Goal: Task Accomplishment & Management: Manage account settings

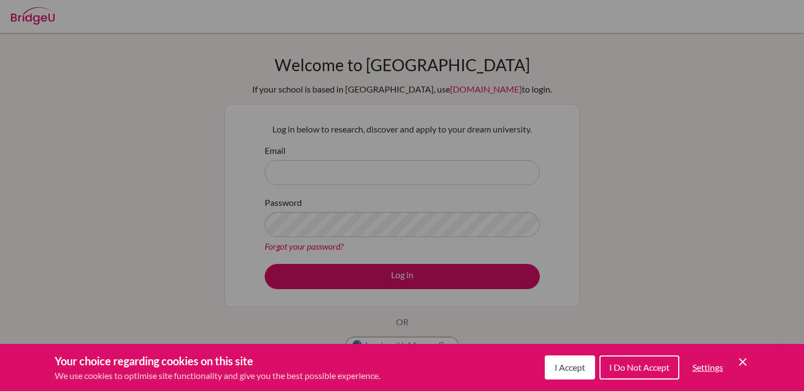
click at [656, 216] on div "Cookie Preferences" at bounding box center [402, 195] width 804 height 391
click at [747, 355] on icon "Cookie Control Close Icon" at bounding box center [742, 361] width 13 height 13
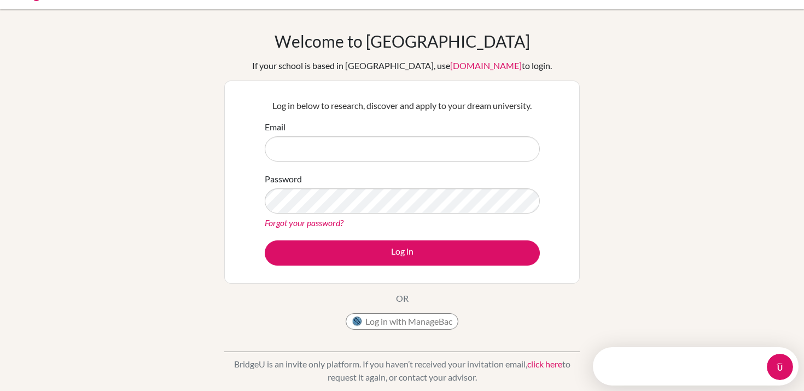
click at [401, 311] on div "Welcome to BridgeU If your school is based in China, use app.bridge-u.com.cn to…" at bounding box center [402, 183] width 356 height 304
click at [401, 327] on button "Log in with ManageBac" at bounding box center [402, 321] width 113 height 16
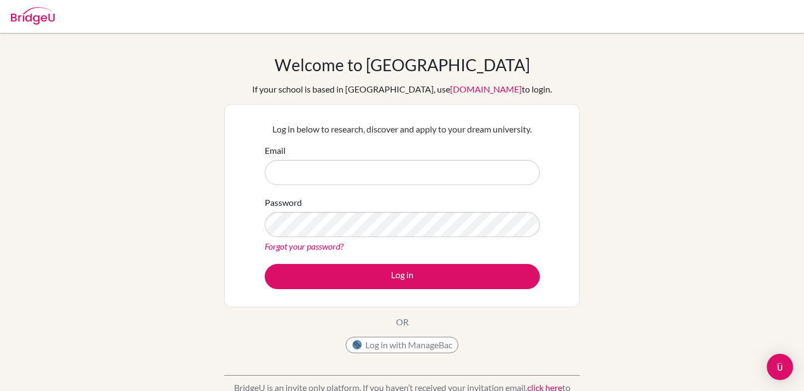
scroll to position [24, 0]
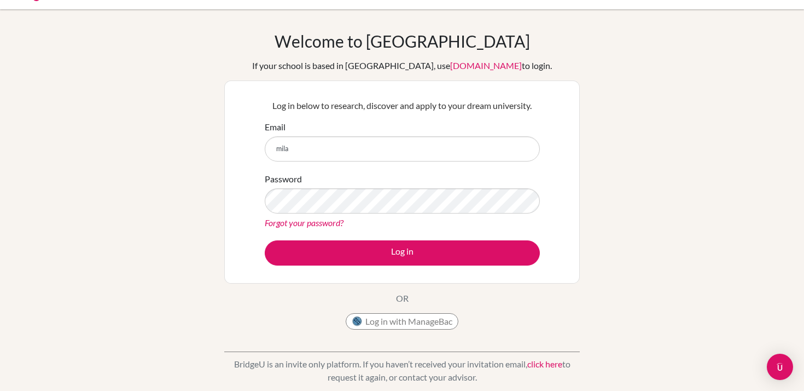
type input "[EMAIL_ADDRESS][DOMAIN_NAME]"
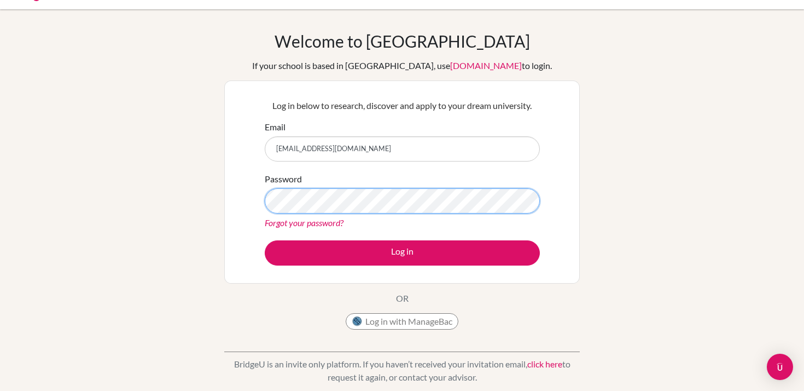
click at [265, 240] on button "Log in" at bounding box center [402, 252] width 275 height 25
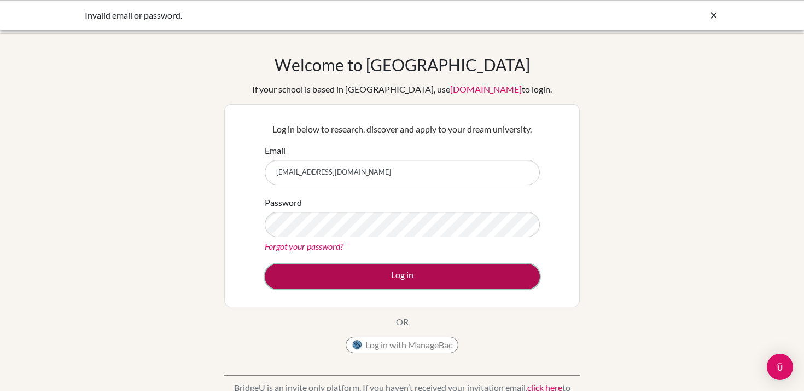
click at [434, 270] on button "Log in" at bounding box center [402, 276] width 275 height 25
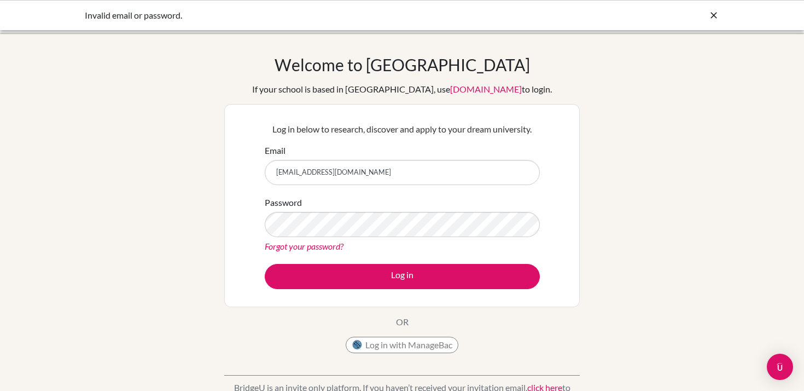
click at [288, 250] on link "Forgot your password?" at bounding box center [304, 246] width 79 height 10
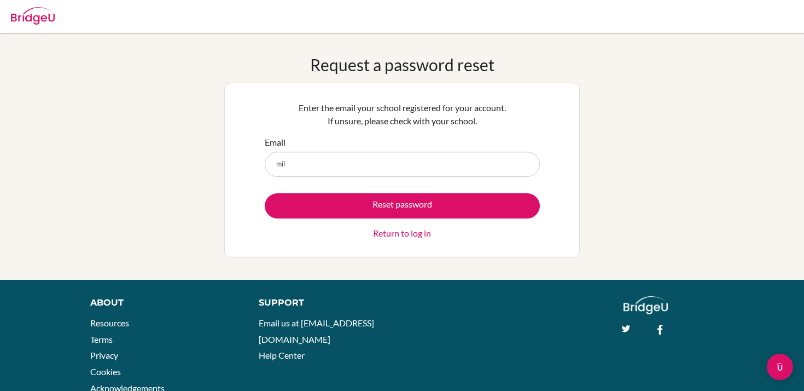
type input "milah2026@icsz.ch"
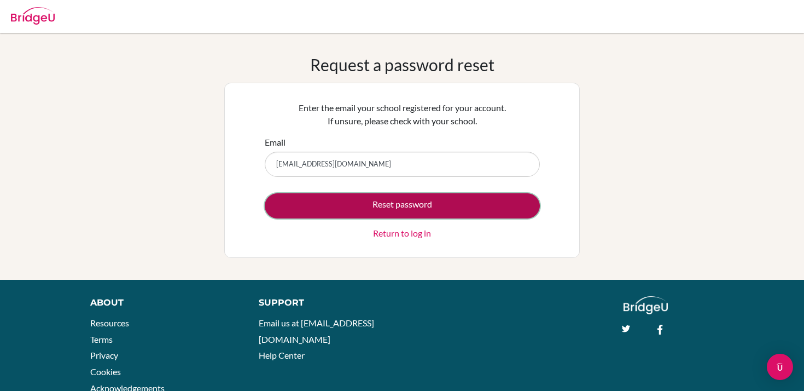
click at [370, 206] on button "Reset password" at bounding box center [402, 205] width 275 height 25
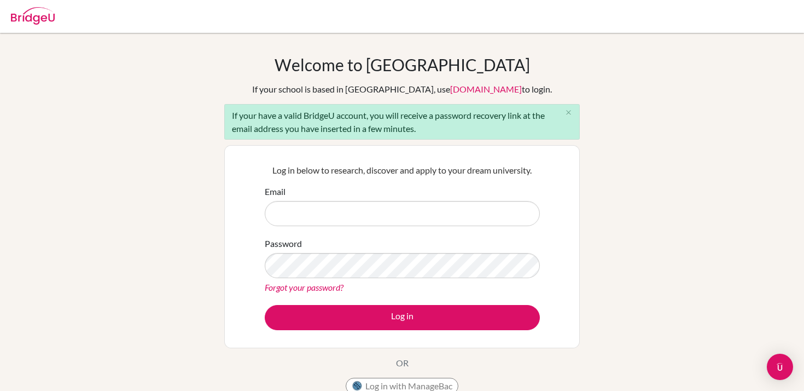
click at [370, 207] on input "Email" at bounding box center [402, 213] width 275 height 25
type input "milah2026@icsz.ch"
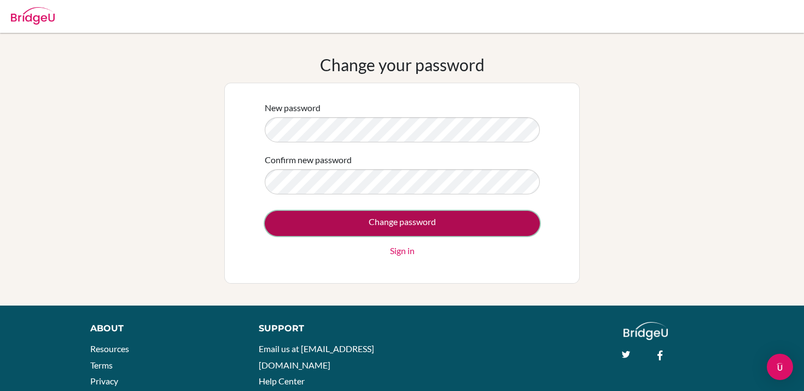
click at [341, 216] on input "Change password" at bounding box center [402, 223] width 275 height 25
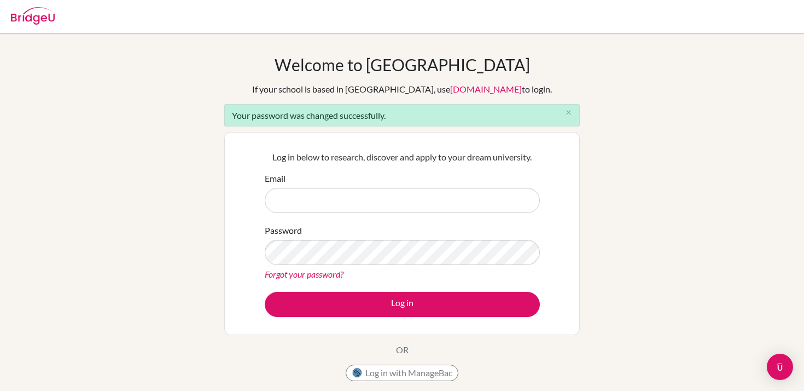
click at [340, 209] on input "Email" at bounding box center [402, 200] width 275 height 25
type input "[EMAIL_ADDRESS][DOMAIN_NAME]"
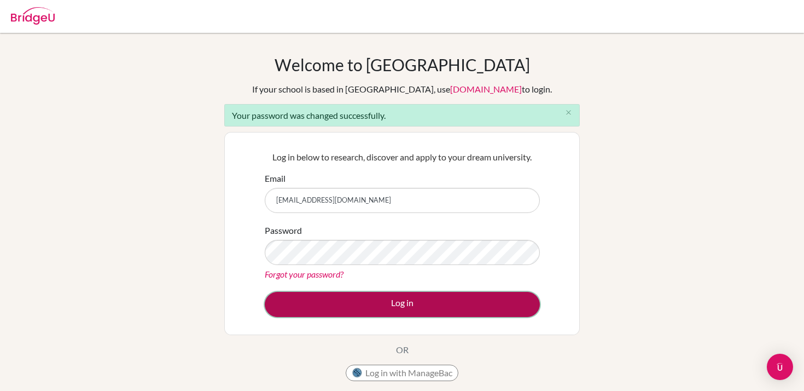
click at [346, 309] on button "Log in" at bounding box center [402, 304] width 275 height 25
